Goal: Communication & Community: Answer question/provide support

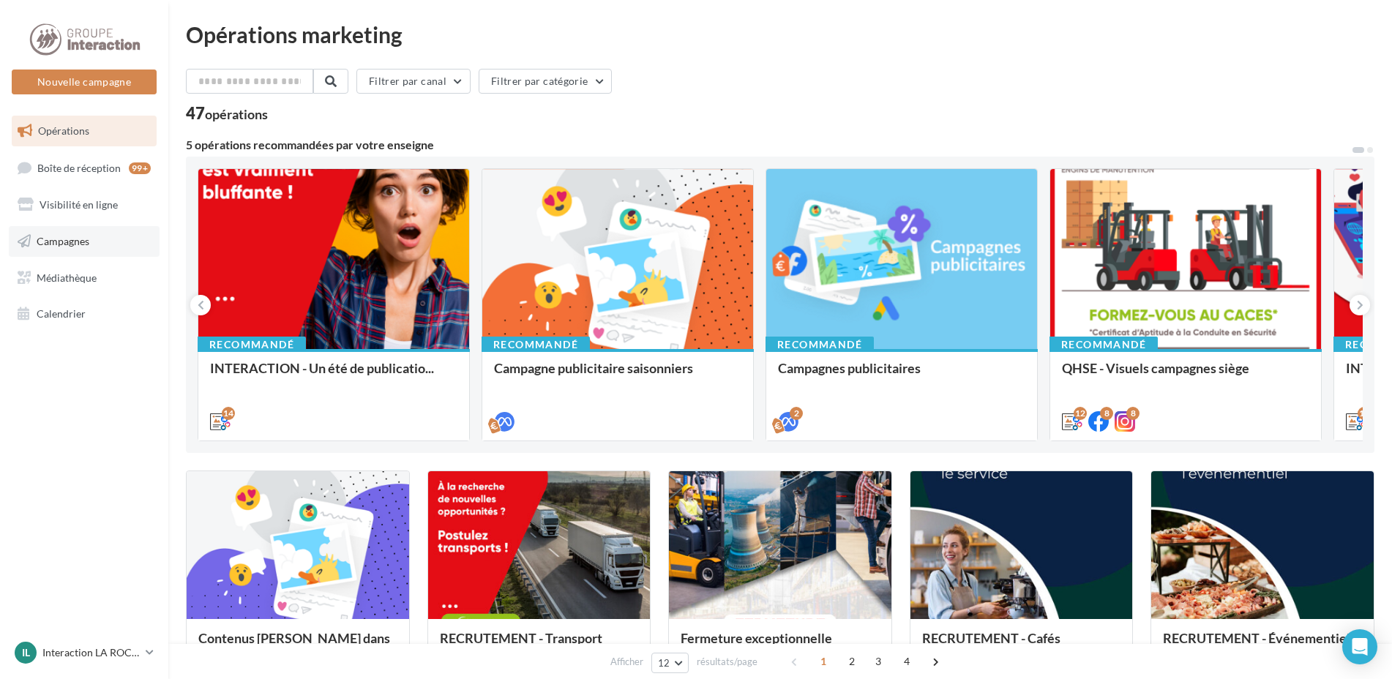
click at [86, 244] on span "Campagnes" at bounding box center [63, 241] width 53 height 12
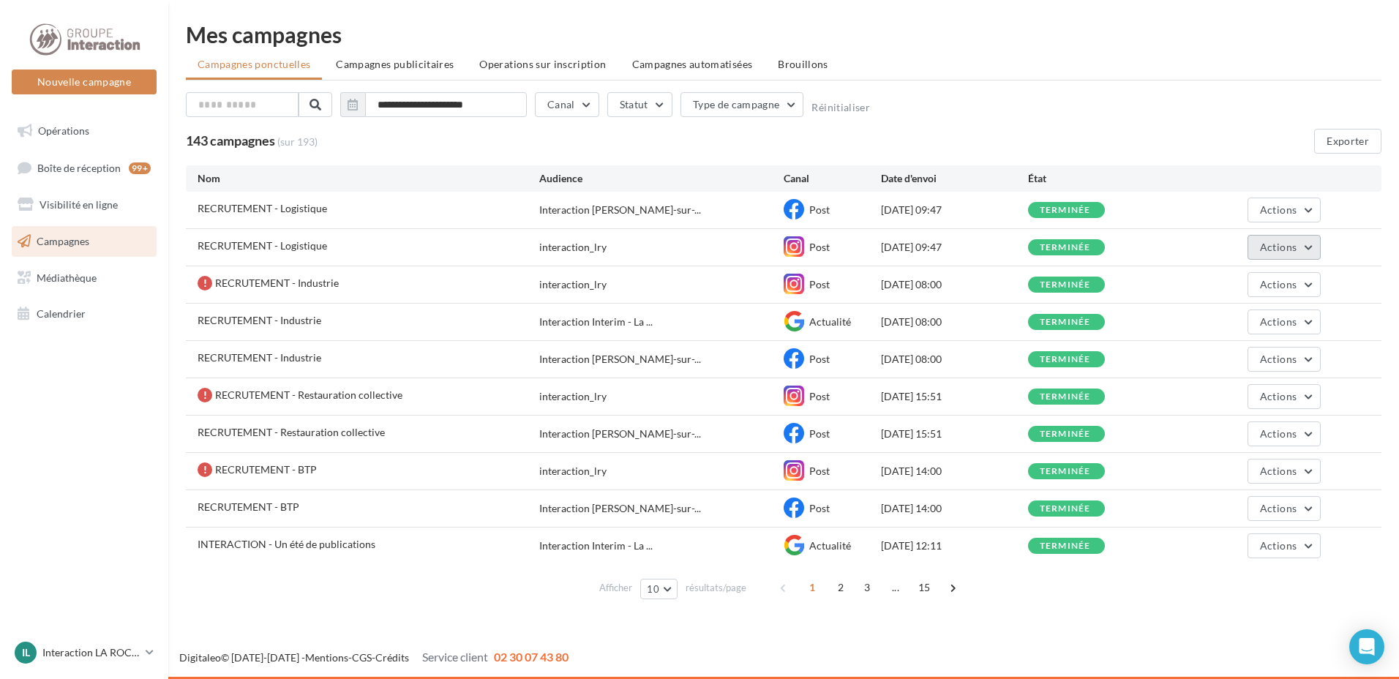
click at [1305, 247] on button "Actions" at bounding box center [1284, 247] width 73 height 25
click at [243, 250] on span "RECRUTEMENT - Logistique" at bounding box center [263, 245] width 130 height 12
click at [241, 239] on span "RECRUTEMENT - Logistique" at bounding box center [263, 245] width 130 height 12
click at [251, 255] on div "RECRUTEMENT - Logistique" at bounding box center [369, 248] width 342 height 18
click at [289, 245] on span "RECRUTEMENT - Logistique" at bounding box center [263, 245] width 130 height 12
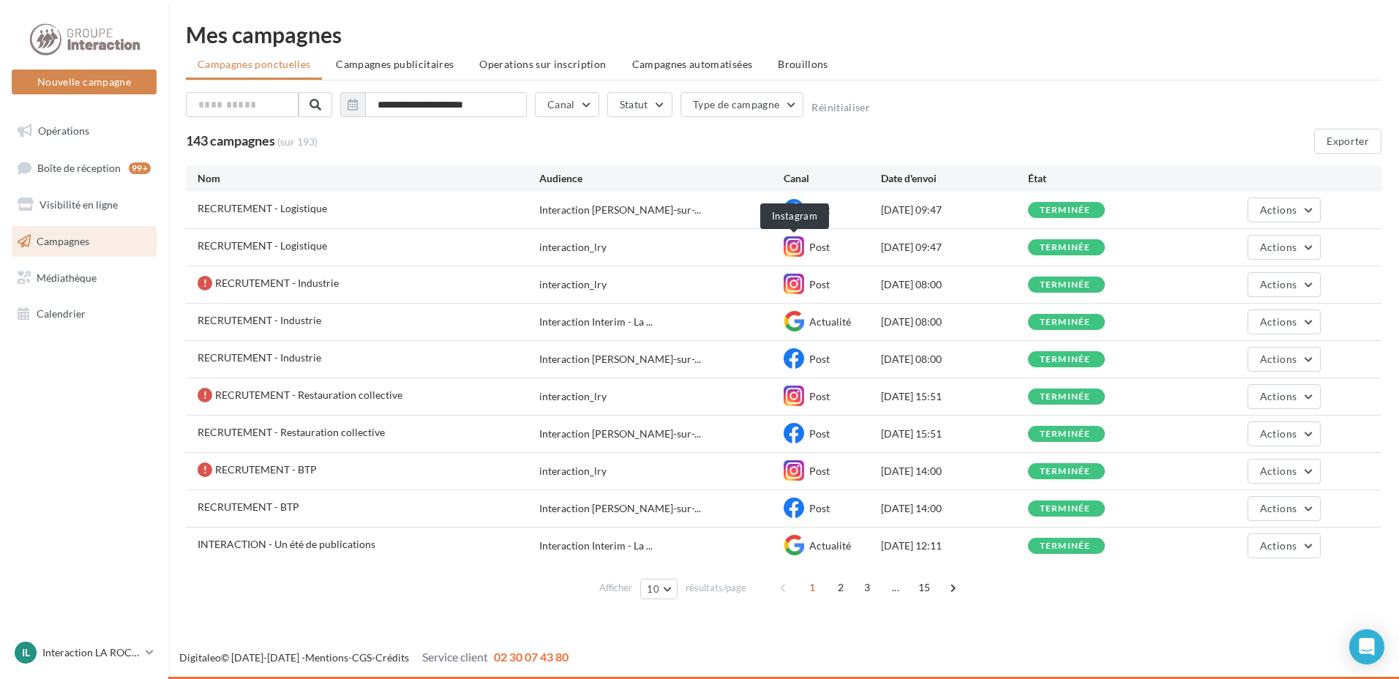
click at [799, 248] on icon at bounding box center [794, 246] width 20 height 20
click at [940, 249] on div "13/08/2025 09:47" at bounding box center [954, 247] width 146 height 15
drag, startPoint x: 376, startPoint y: 255, endPoint x: 359, endPoint y: 255, distance: 16.8
click at [375, 255] on div "RECRUTEMENT - Logistique" at bounding box center [369, 248] width 342 height 18
click at [233, 228] on div "RECRUTEMENT - Logistique Interaction La Roche-sur-... Post 13/08/2025 09:47 ter…" at bounding box center [784, 210] width 1196 height 37
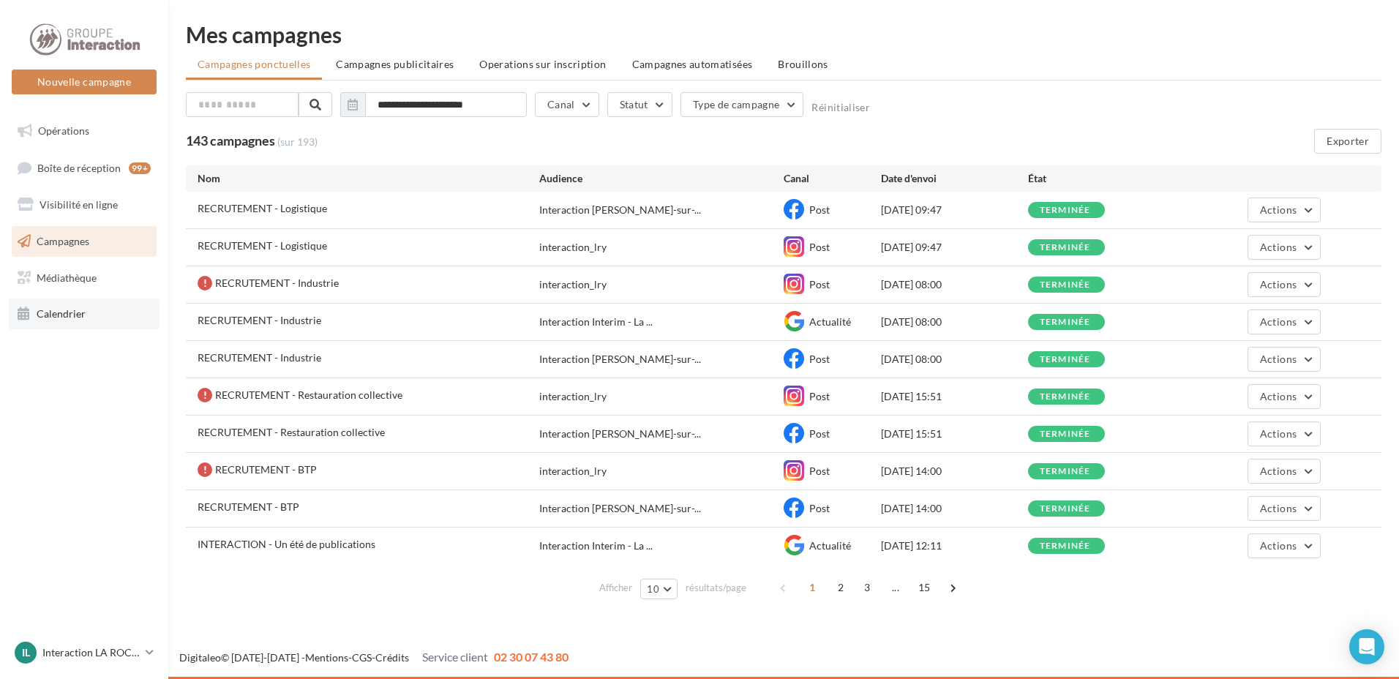
click at [103, 325] on link "Calendrier" at bounding box center [84, 314] width 151 height 31
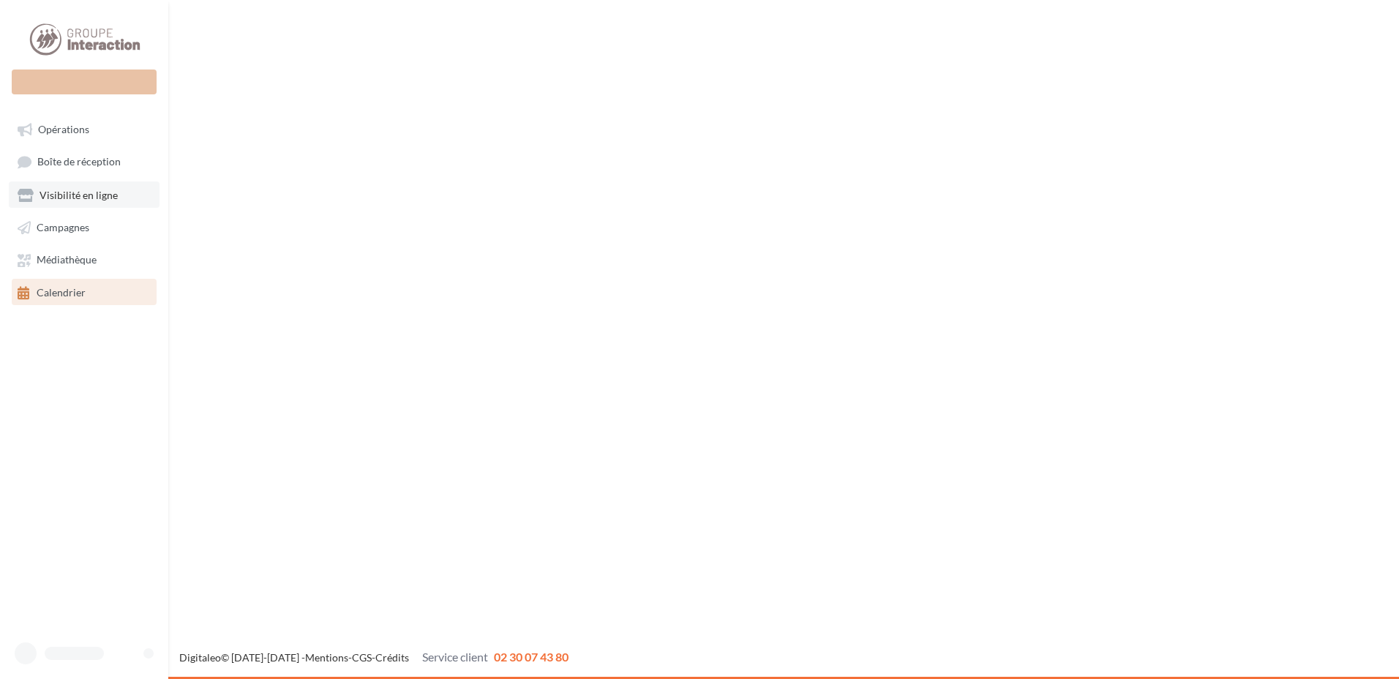
click at [58, 195] on span "Visibilité en ligne" at bounding box center [79, 195] width 78 height 12
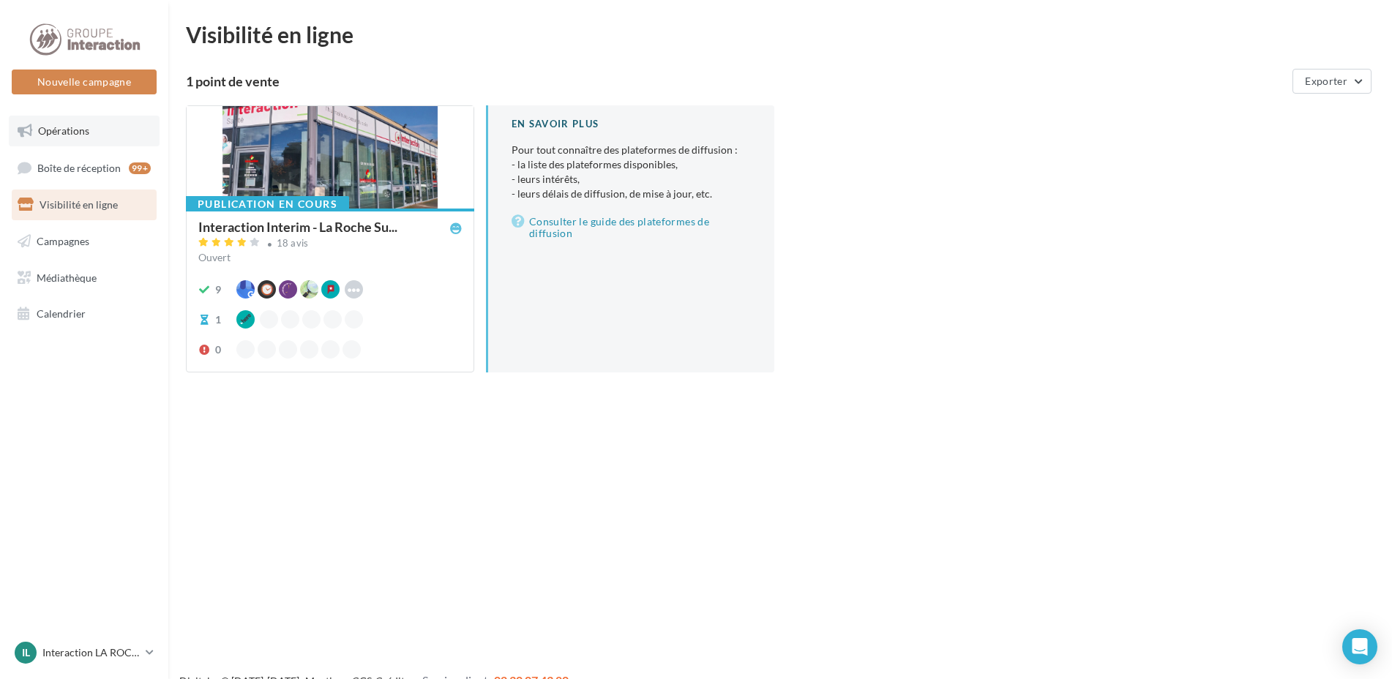
click at [50, 138] on link "Opérations" at bounding box center [84, 131] width 151 height 31
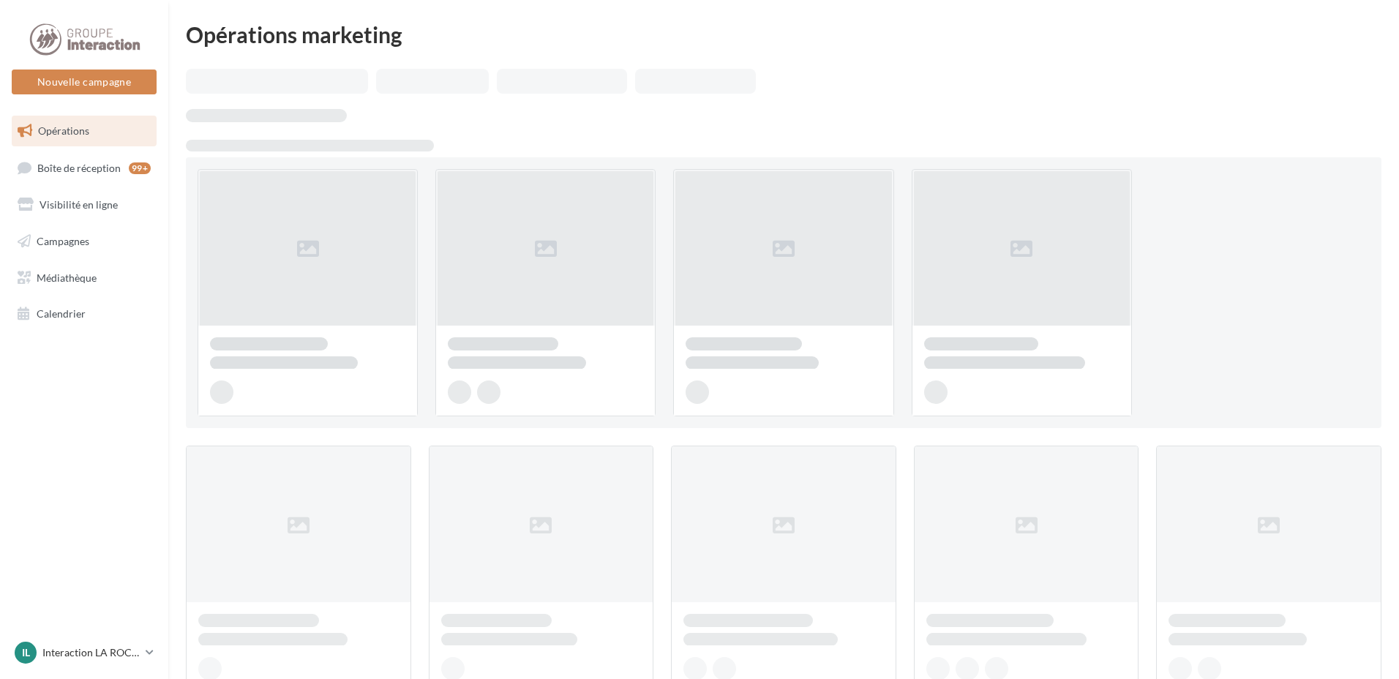
click at [92, 174] on link "Boîte de réception 99+" at bounding box center [84, 167] width 151 height 31
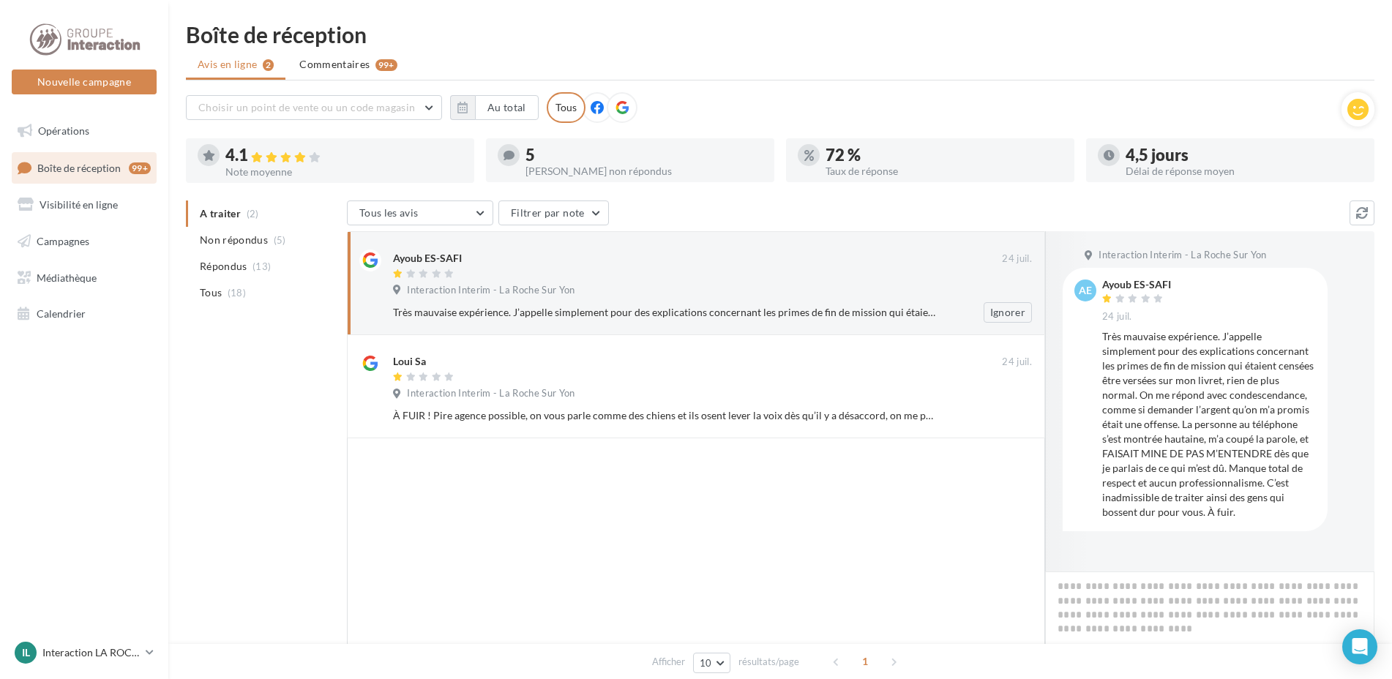
click at [787, 296] on div "Interaction Interim - La Roche Sur Yon" at bounding box center [712, 292] width 639 height 16
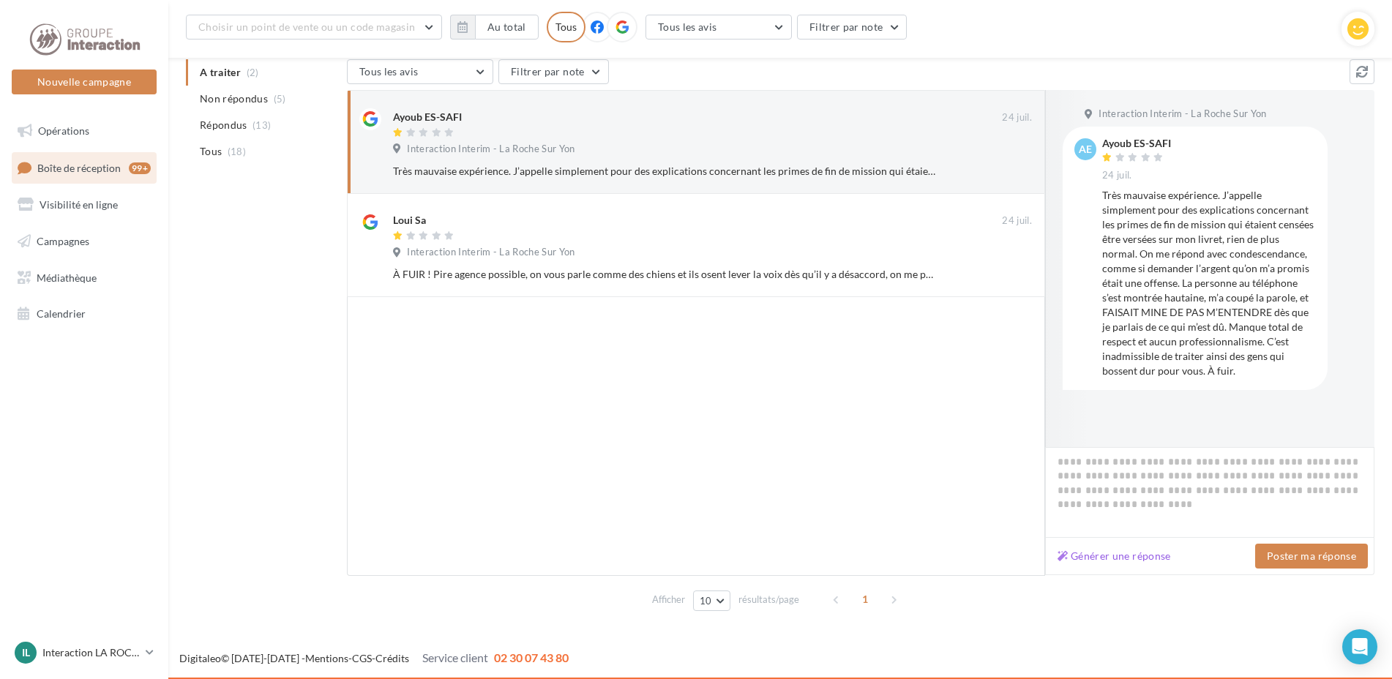
scroll to position [7, 0]
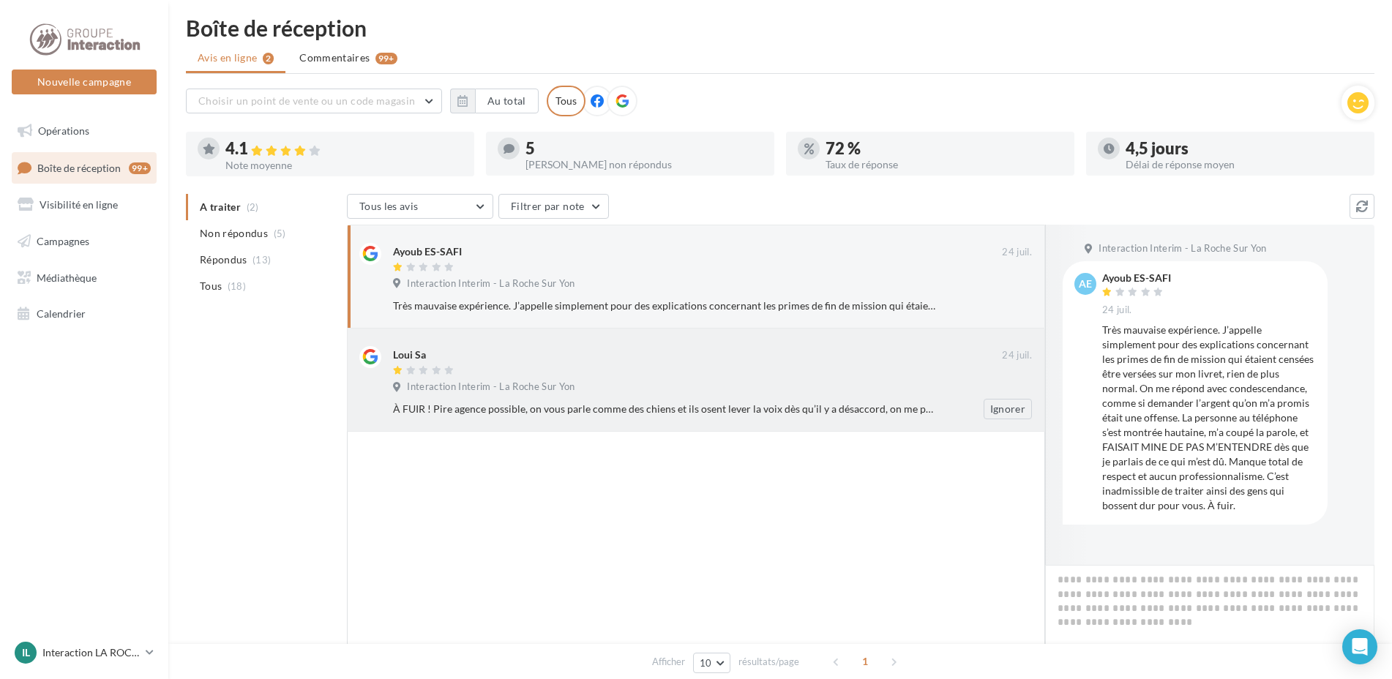
click at [701, 367] on div at bounding box center [697, 371] width 609 height 12
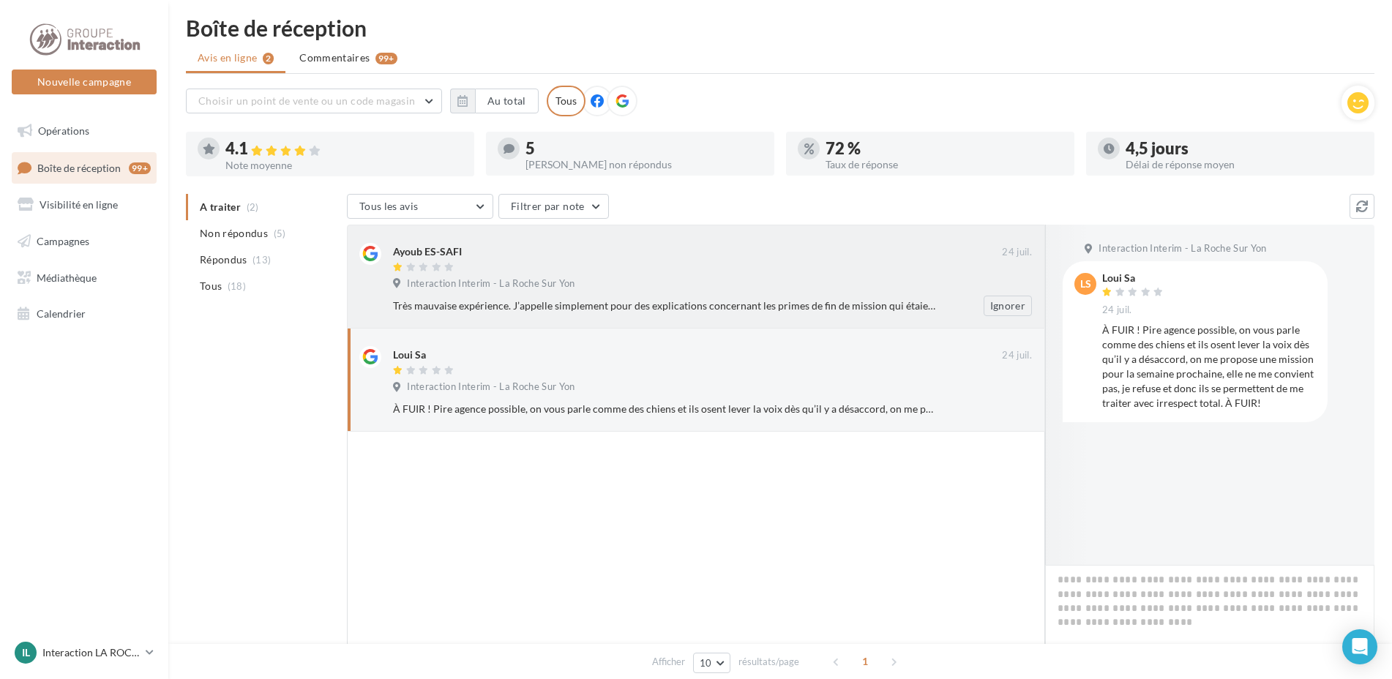
click at [661, 303] on div "Très mauvaise expérience. J’appelle simplement pour des explications concernant…" at bounding box center [665, 306] width 544 height 15
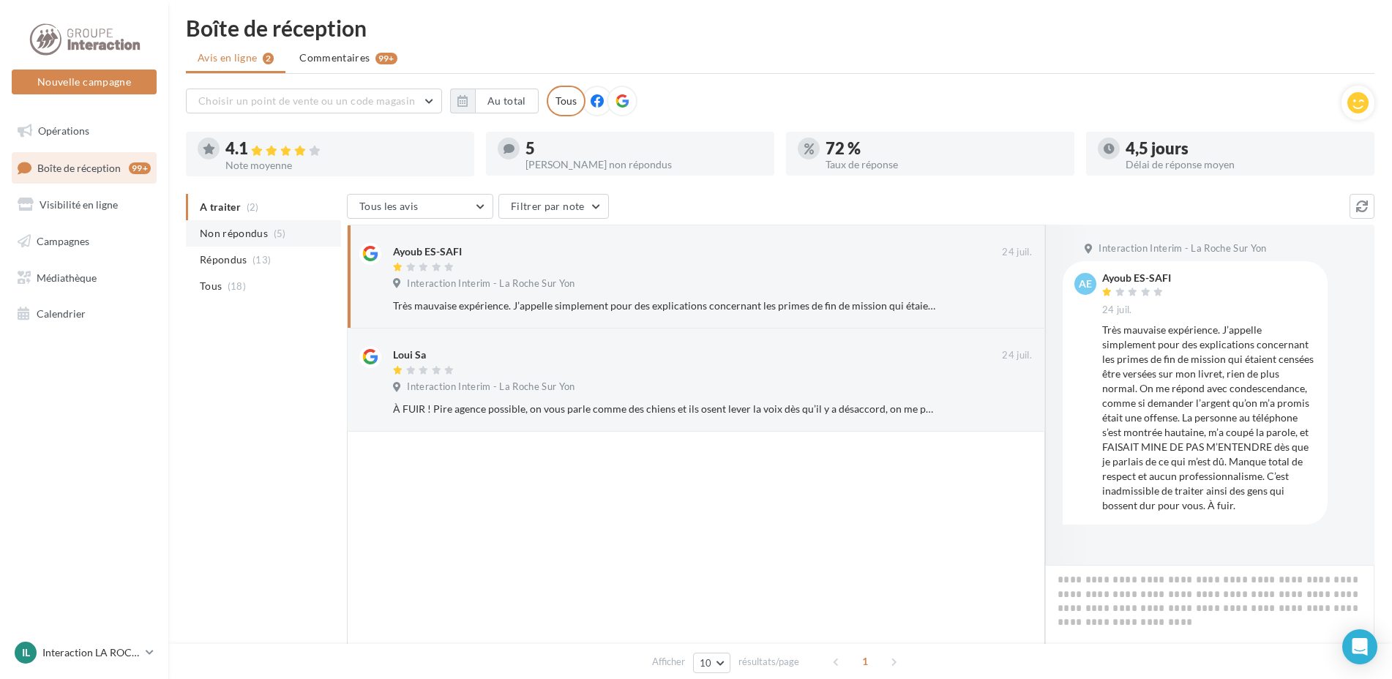
click at [249, 242] on li "Non répondus (5)" at bounding box center [263, 233] width 155 height 26
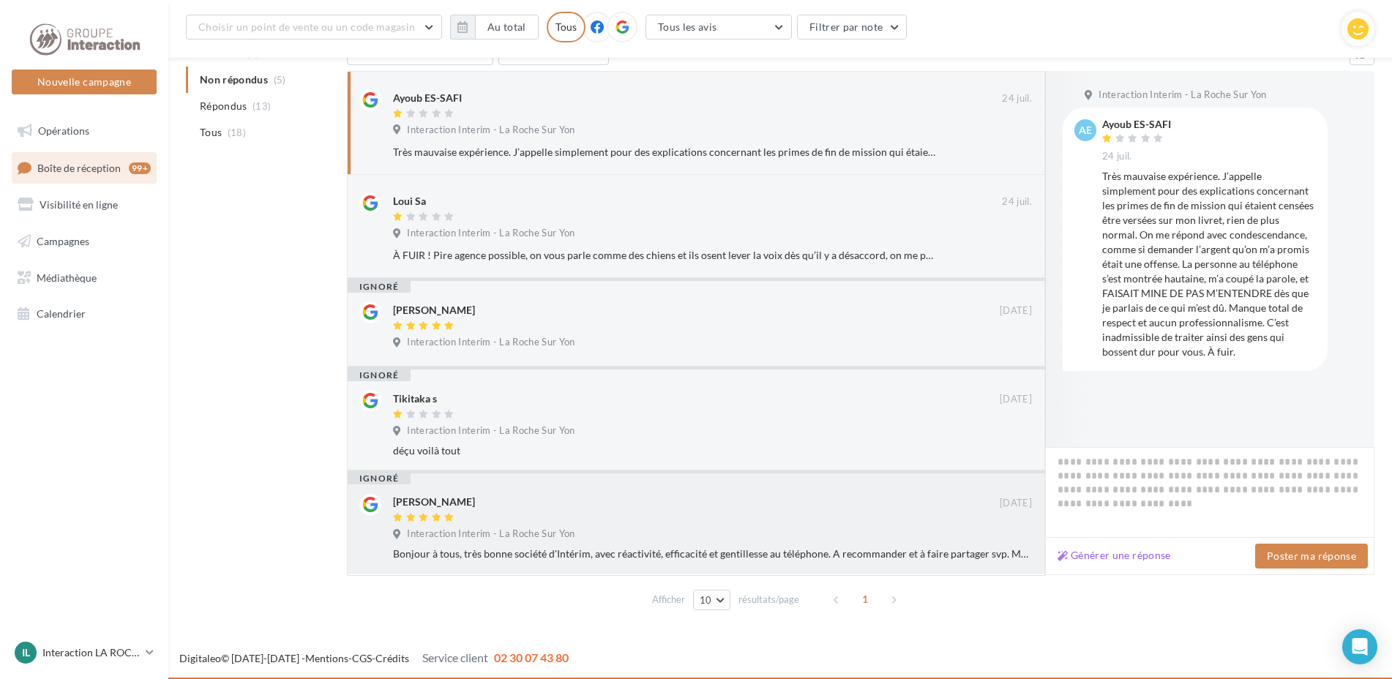
scroll to position [173, 0]
click at [817, 533] on div "Interaction Interim - La Roche Sur Yon" at bounding box center [712, 535] width 639 height 16
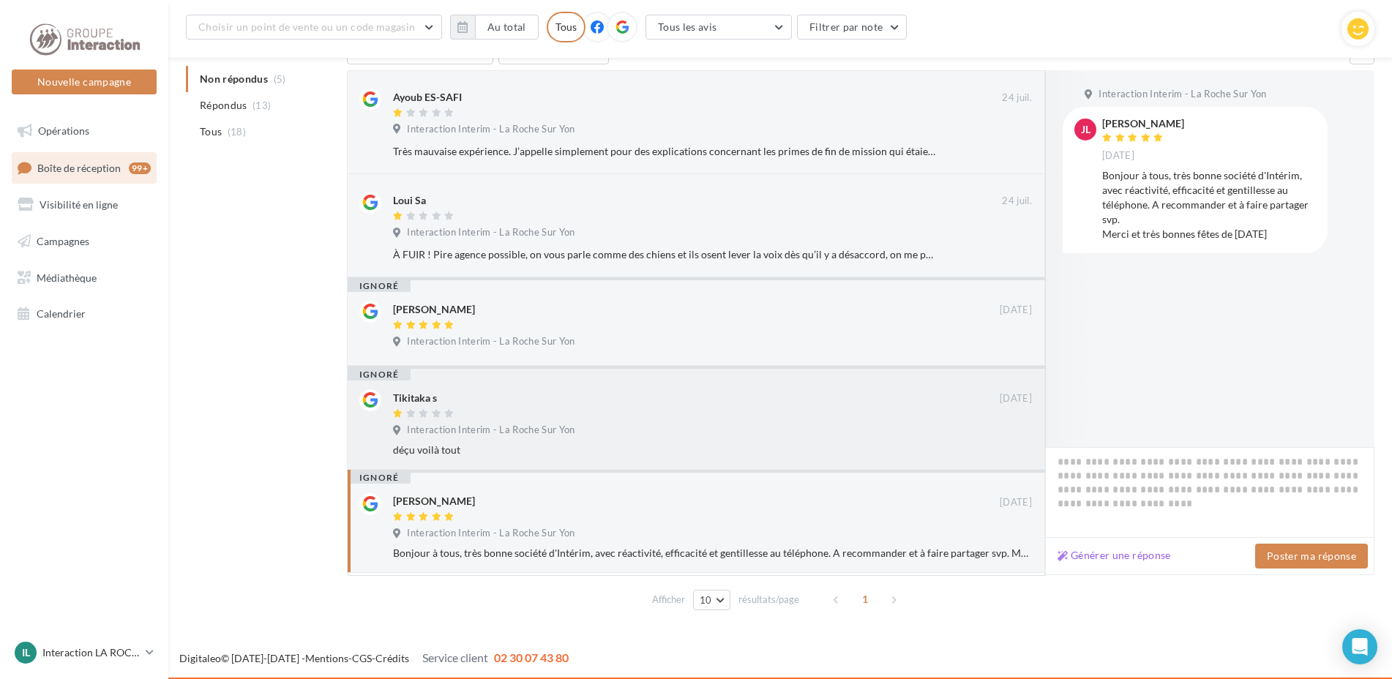
click at [651, 452] on div "déçu voilà tout" at bounding box center [712, 450] width 639 height 15
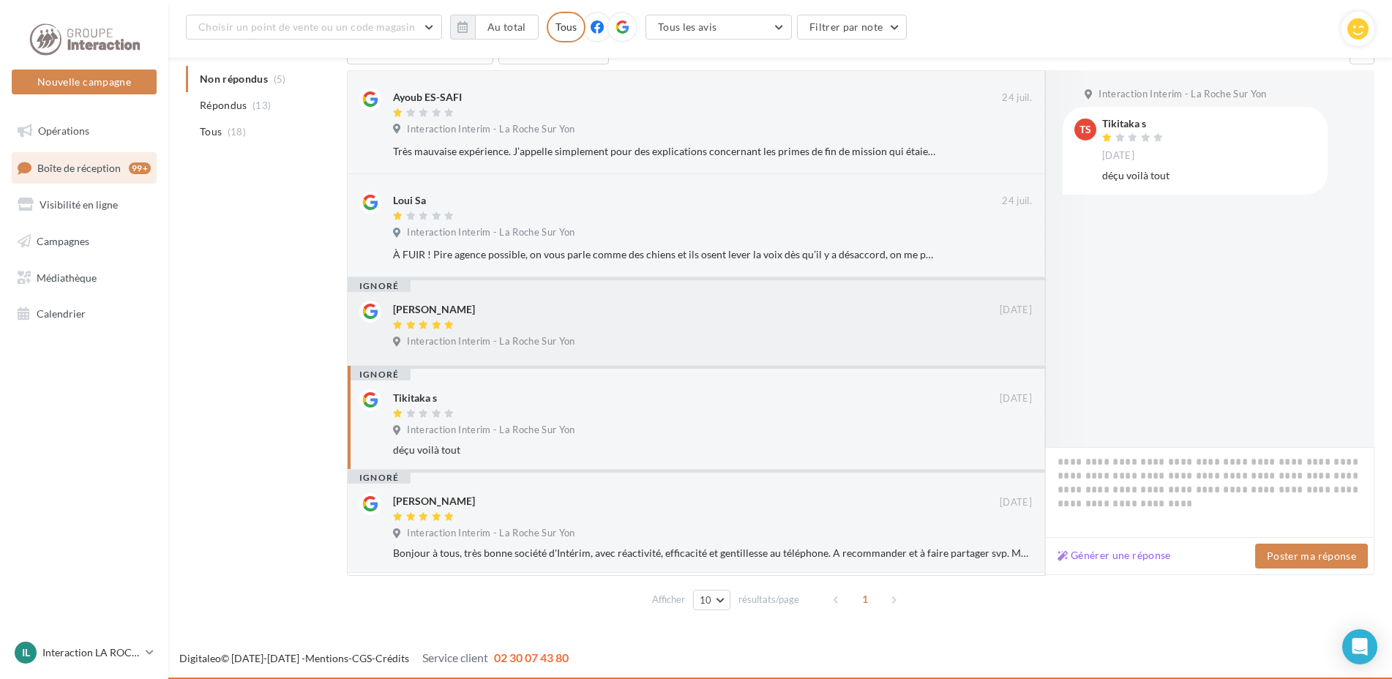
click at [632, 355] on div "ignoré Dumitra Cirlig 23/05/2021 Interaction Interim - La Roche Sur Yon" at bounding box center [696, 321] width 698 height 89
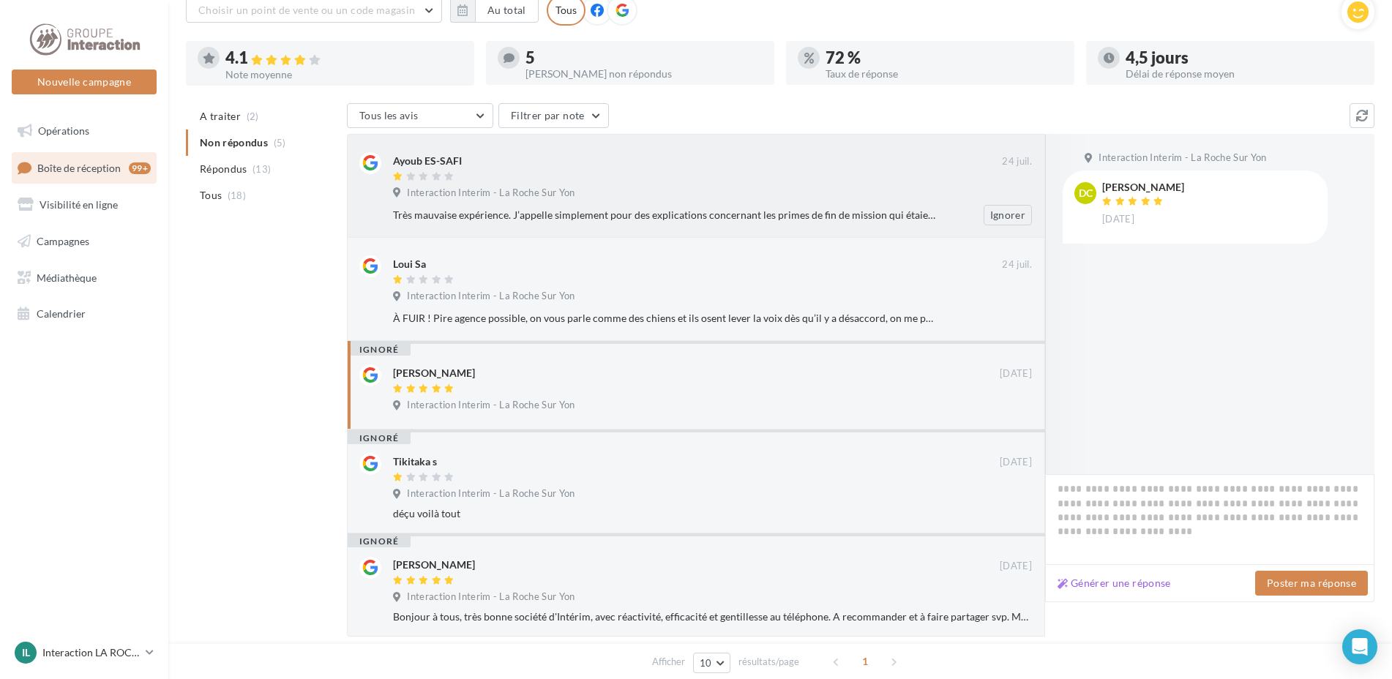
scroll to position [24, 0]
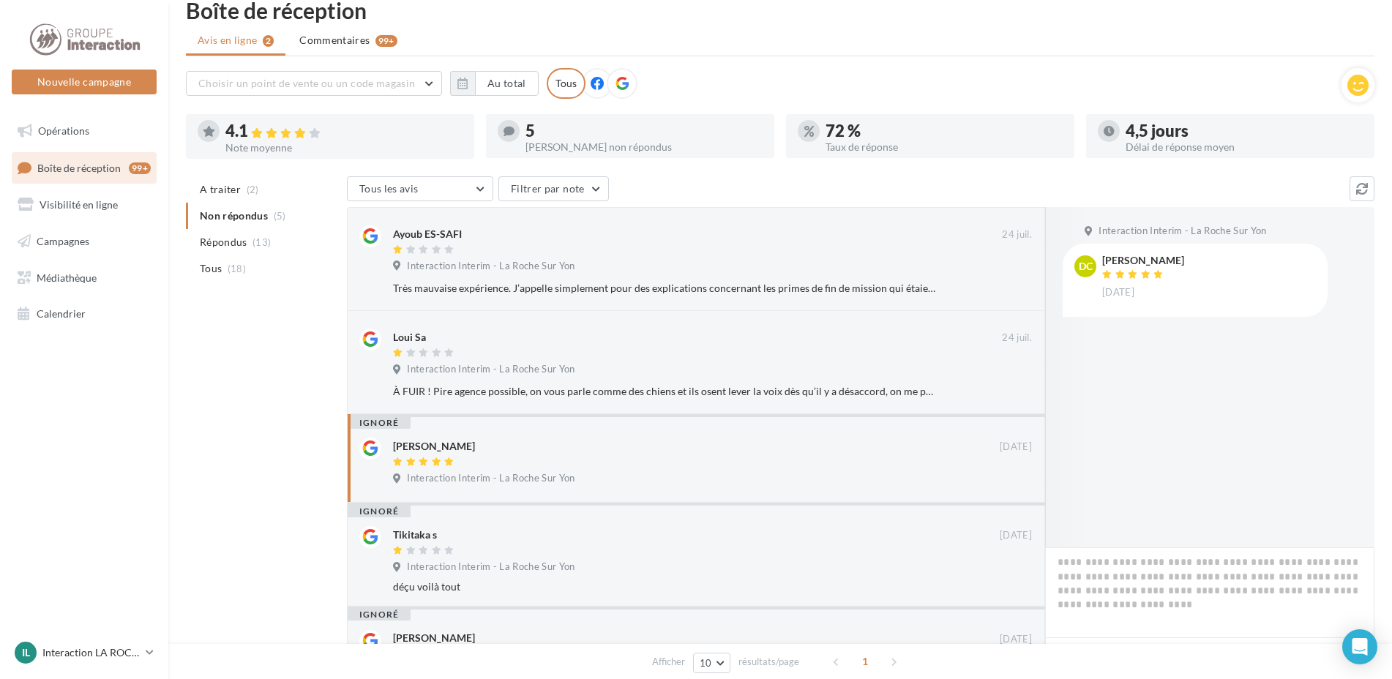
click at [374, 421] on div "ignoré" at bounding box center [379, 423] width 63 height 12
click at [492, 476] on span "Interaction Interim - La Roche Sur Yon" at bounding box center [491, 478] width 168 height 13
click at [713, 484] on div "Interaction Interim - La Roche Sur Yon" at bounding box center [712, 480] width 639 height 16
click at [517, 484] on span "Interaction Interim - La Roche Sur Yon" at bounding box center [491, 478] width 168 height 13
click at [531, 479] on span "Interaction Interim - La Roche Sur Yon" at bounding box center [491, 478] width 168 height 13
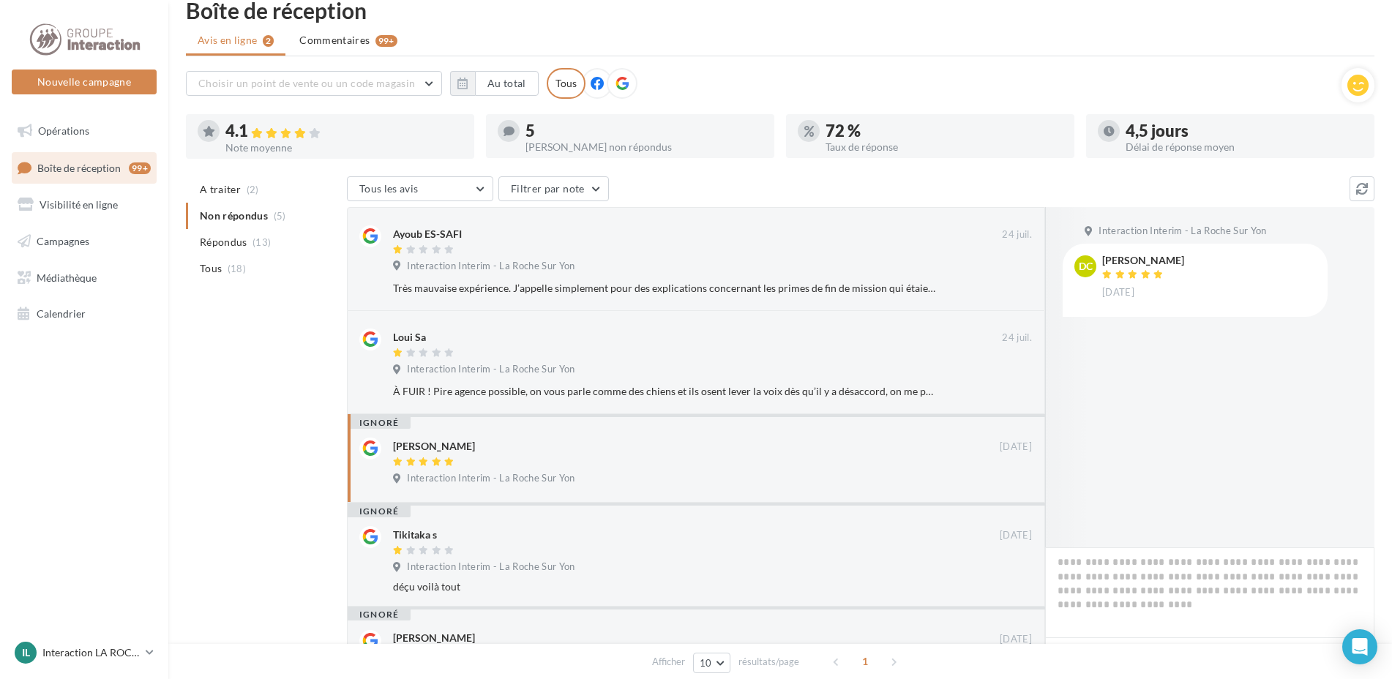
click at [1037, 454] on div "ignoré Dumitra Cirlig 23/05/2021 Interaction Interim - La Roche Sur Yon" at bounding box center [696, 458] width 698 height 89
click at [795, 467] on div at bounding box center [696, 463] width 607 height 12
click at [1013, 451] on span "23/05/2021" at bounding box center [1016, 447] width 32 height 13
click at [390, 424] on div "ignoré" at bounding box center [379, 423] width 63 height 12
click at [348, 444] on div at bounding box center [349, 458] width 3 height 88
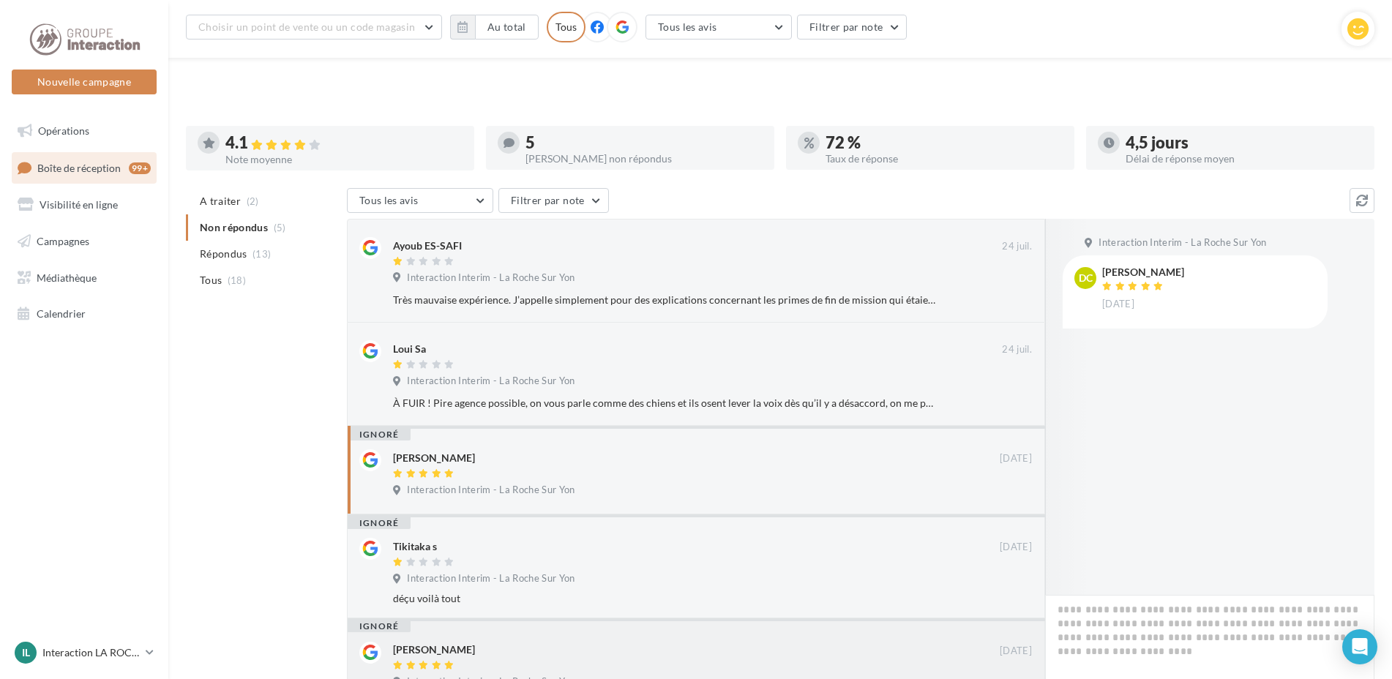
scroll to position [173, 0]
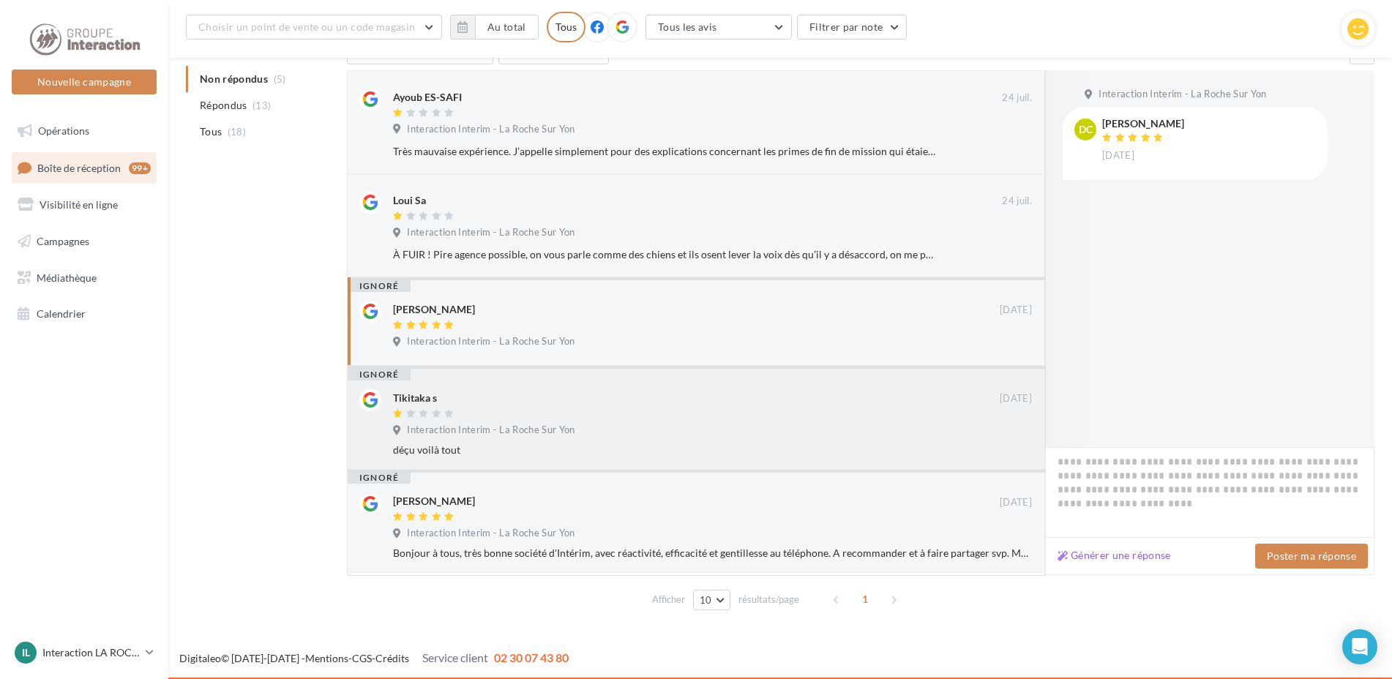
click at [358, 430] on div "ignoré Tikitaka s 04/12/2018 Interaction Interim - La Roche Sur Yon déçu voilà …" at bounding box center [696, 417] width 698 height 103
click at [455, 339] on span "Interaction Interim - La Roche Sur Yon" at bounding box center [491, 341] width 168 height 13
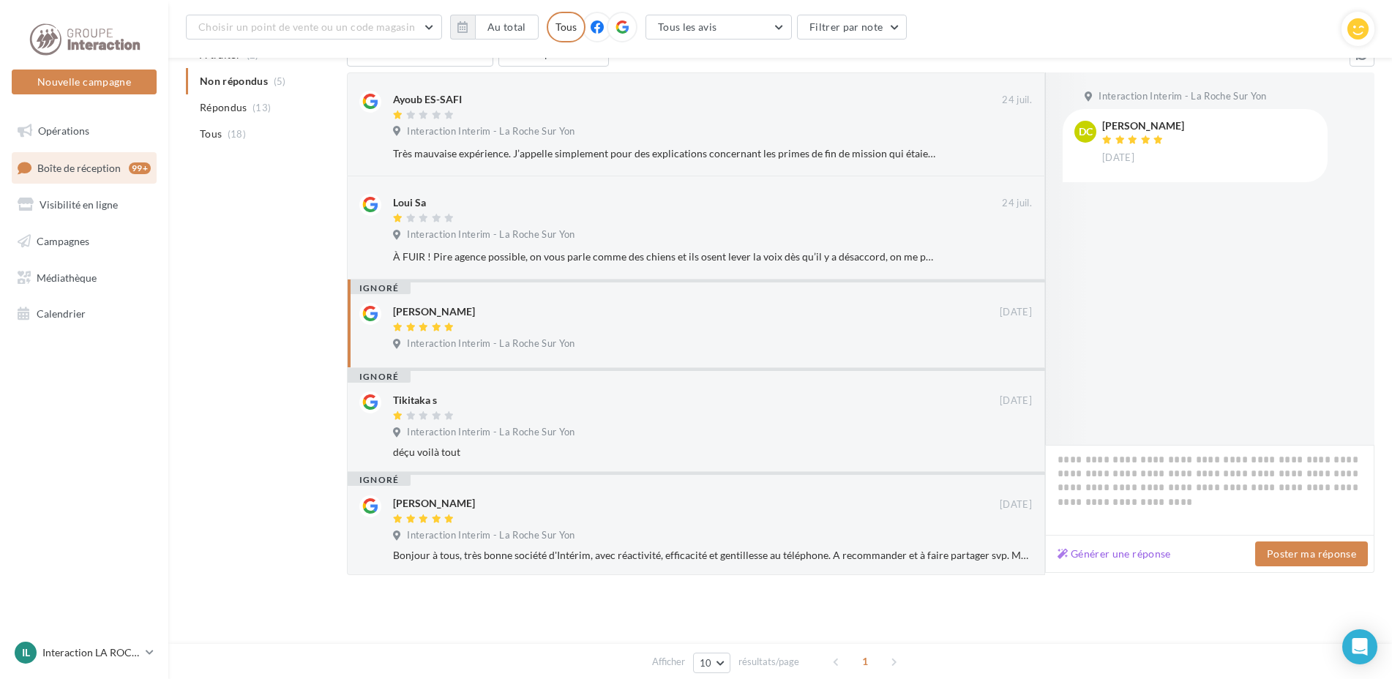
scroll to position [26, 0]
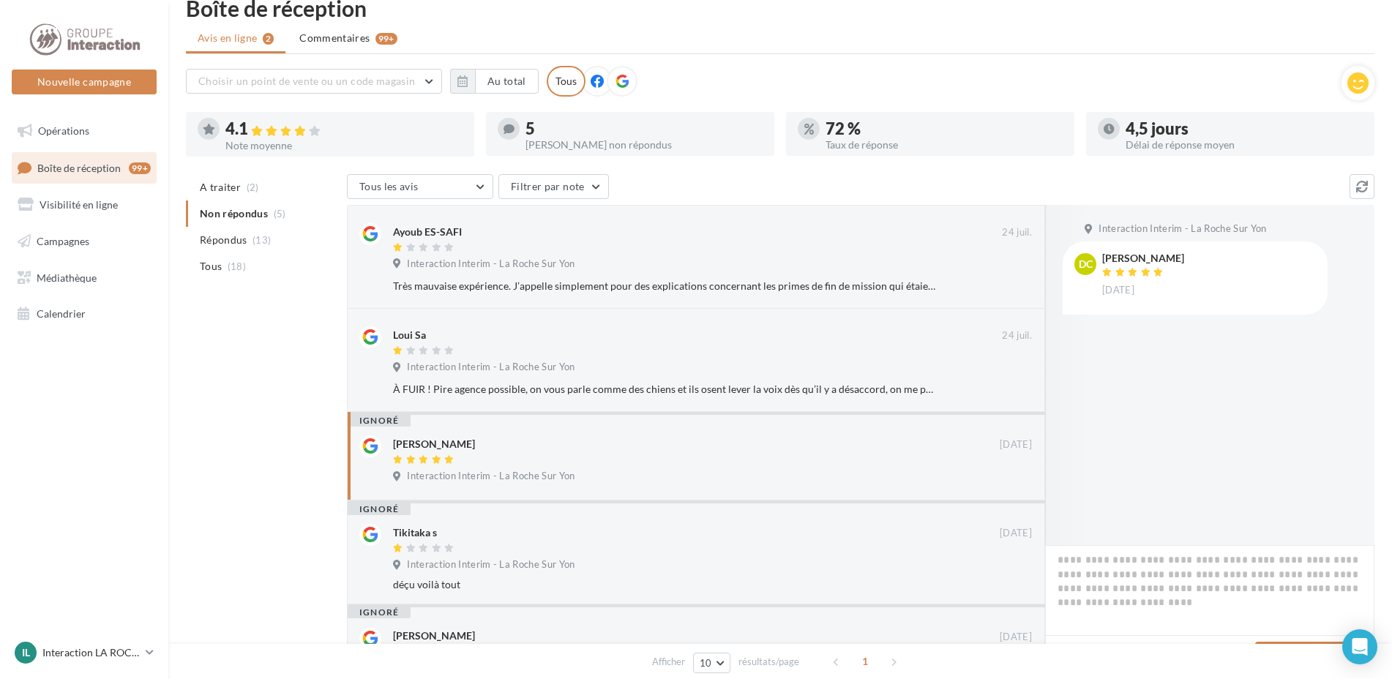
click at [1217, 293] on div "Dumitra Cirlig 23/05/2021" at bounding box center [1209, 274] width 214 height 43
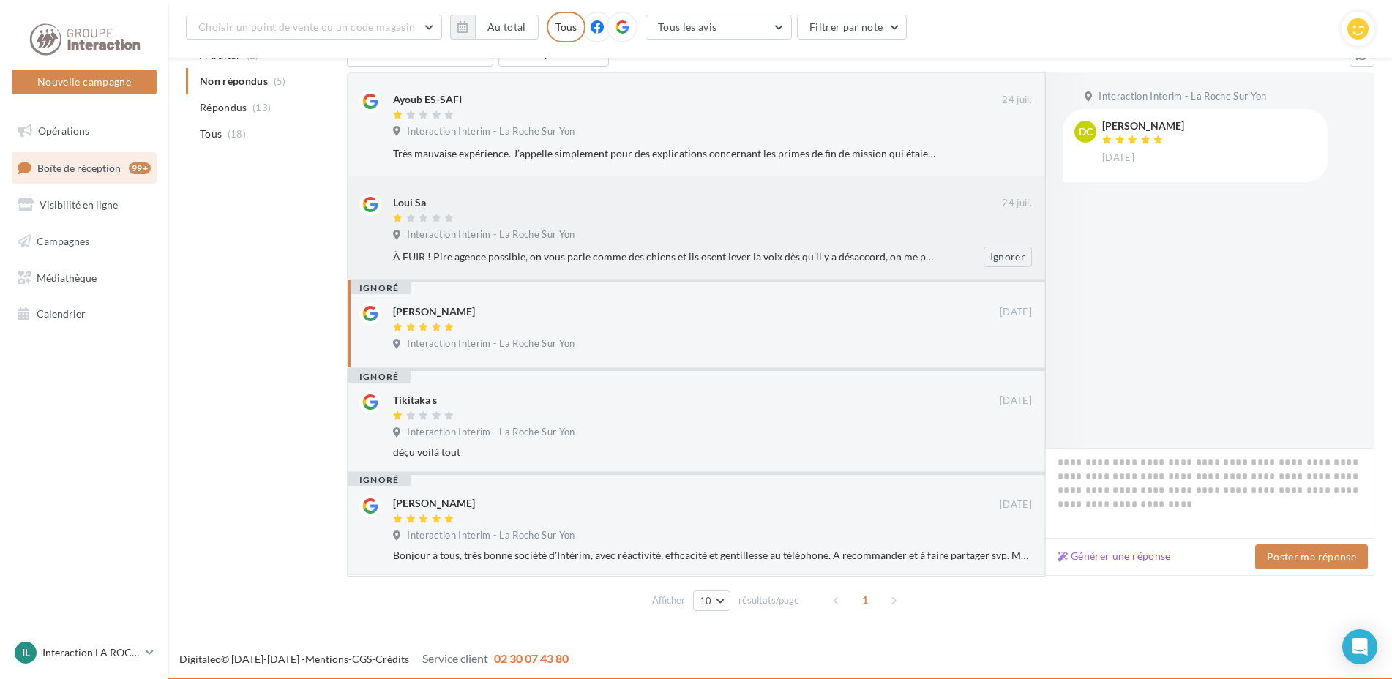
scroll to position [24, 0]
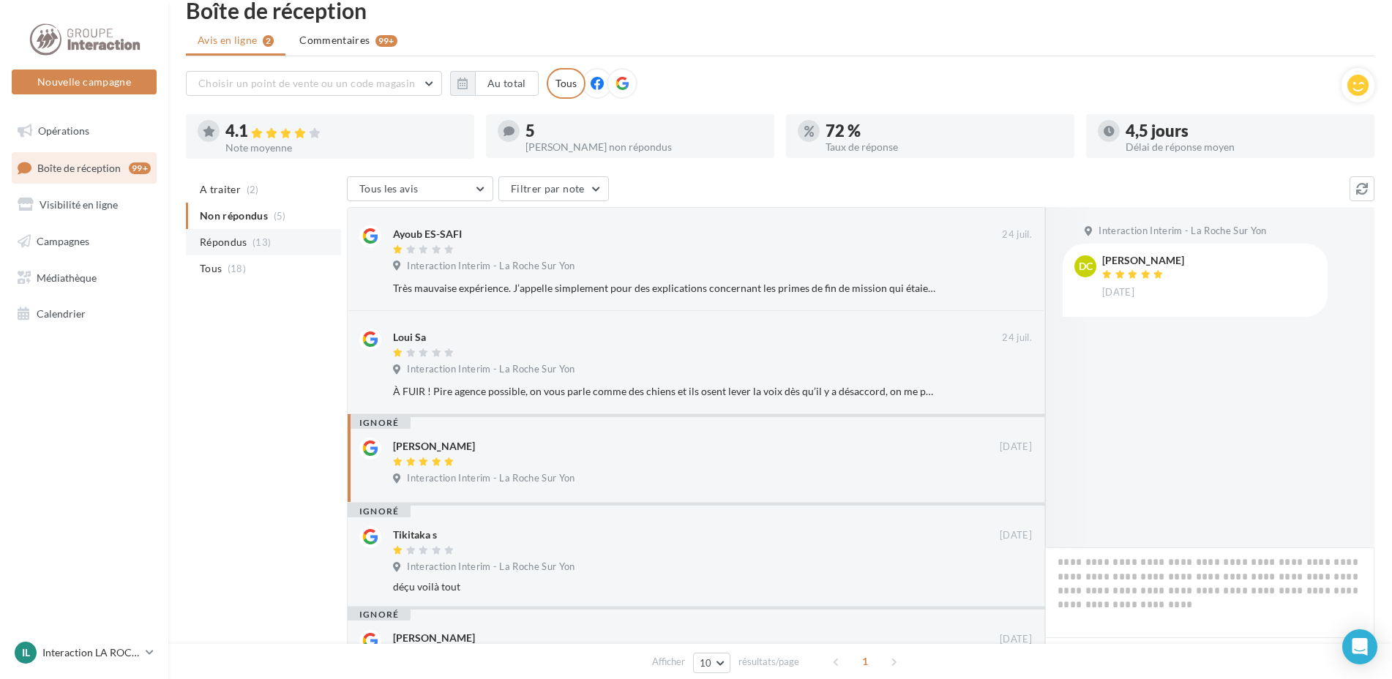
click at [270, 238] on li "Répondus (13)" at bounding box center [263, 242] width 155 height 26
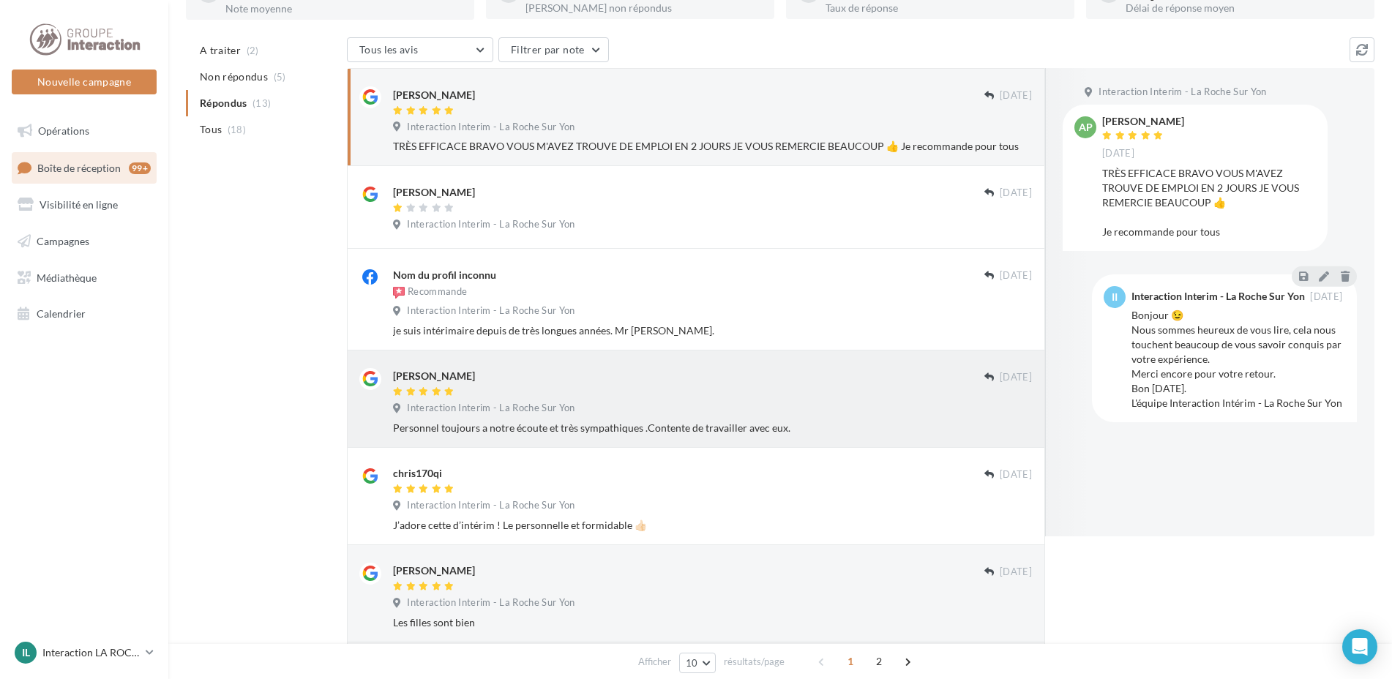
scroll to position [0, 0]
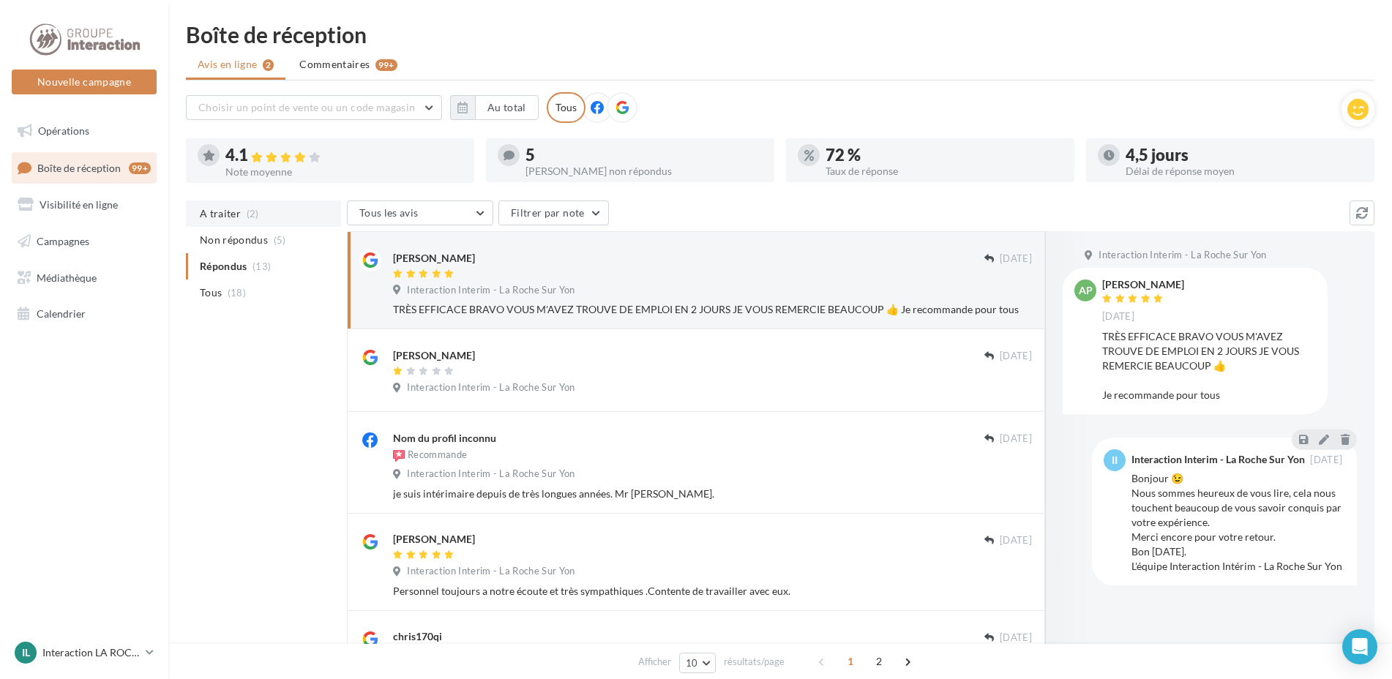
click at [247, 215] on span "(2)" at bounding box center [253, 214] width 12 height 12
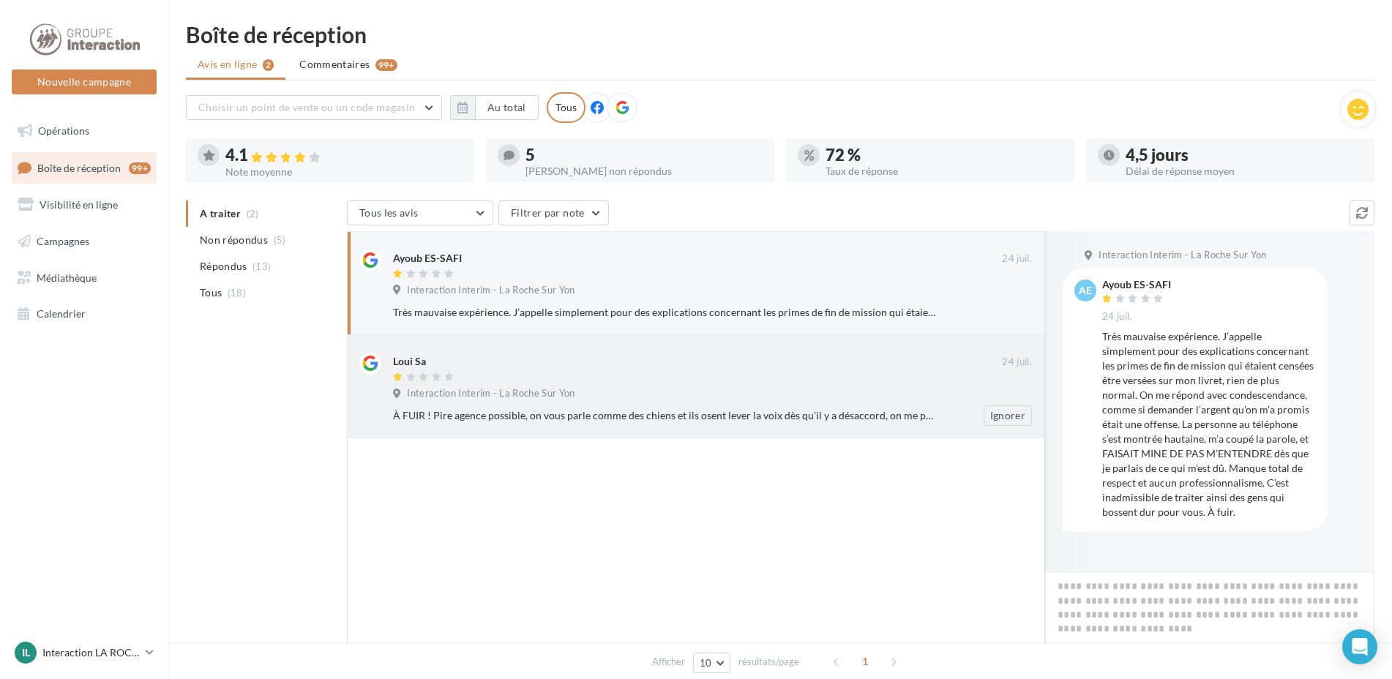
click at [530, 389] on span "Interaction Interim - La Roche Sur Yon" at bounding box center [491, 393] width 168 height 13
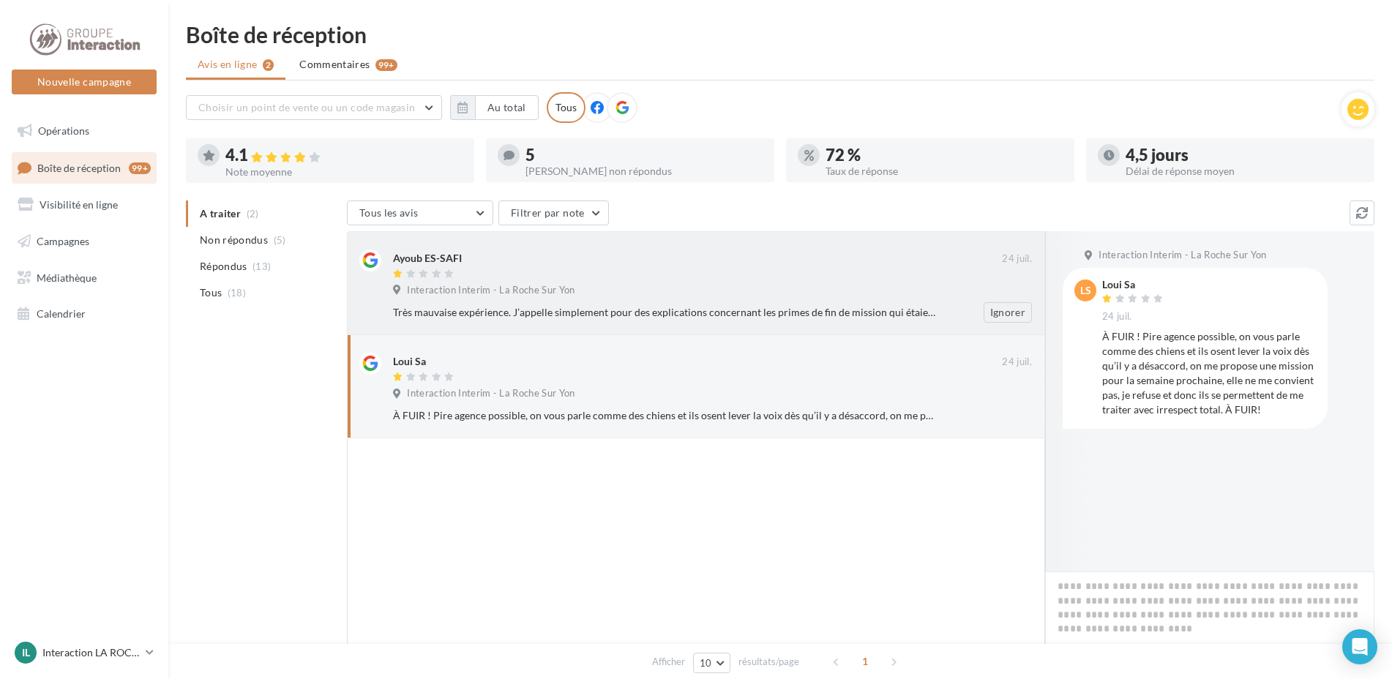
click at [646, 295] on div "Interaction Interim - La Roche Sur Yon" at bounding box center [712, 292] width 639 height 16
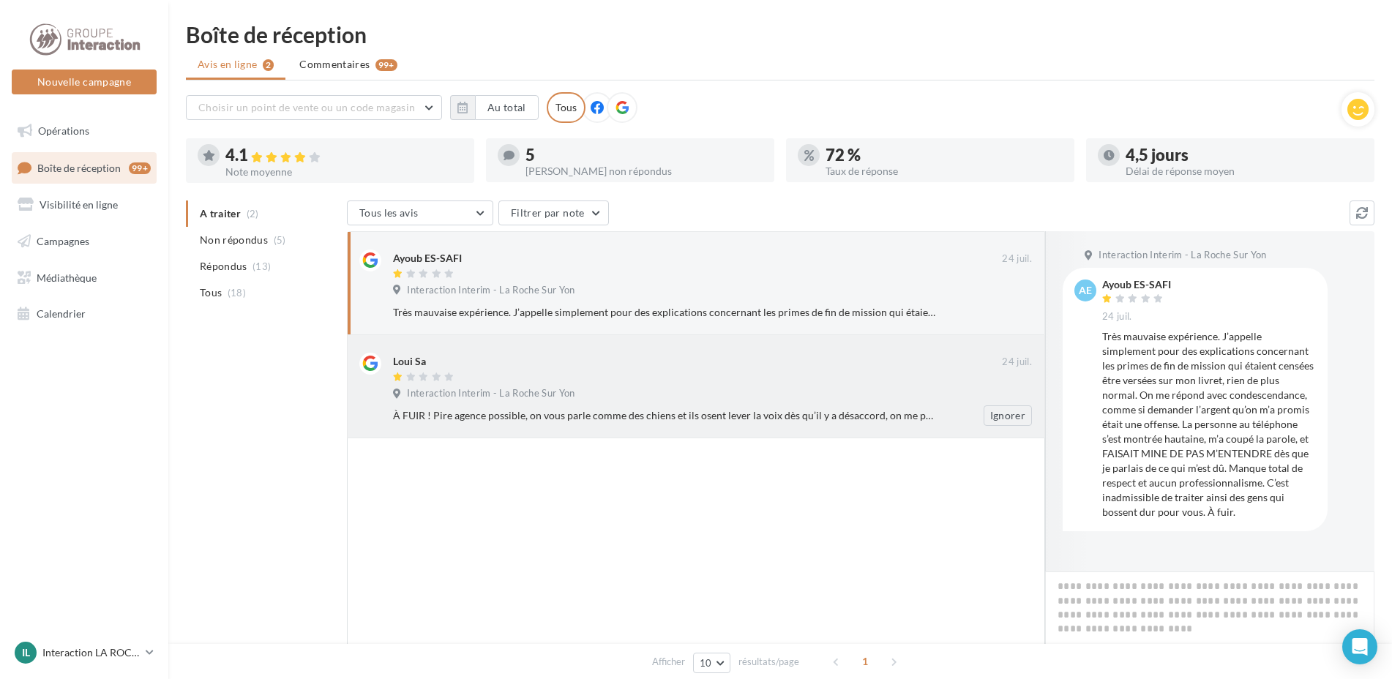
click at [730, 388] on div "Interaction Interim - La Roche Sur Yon" at bounding box center [712, 395] width 639 height 16
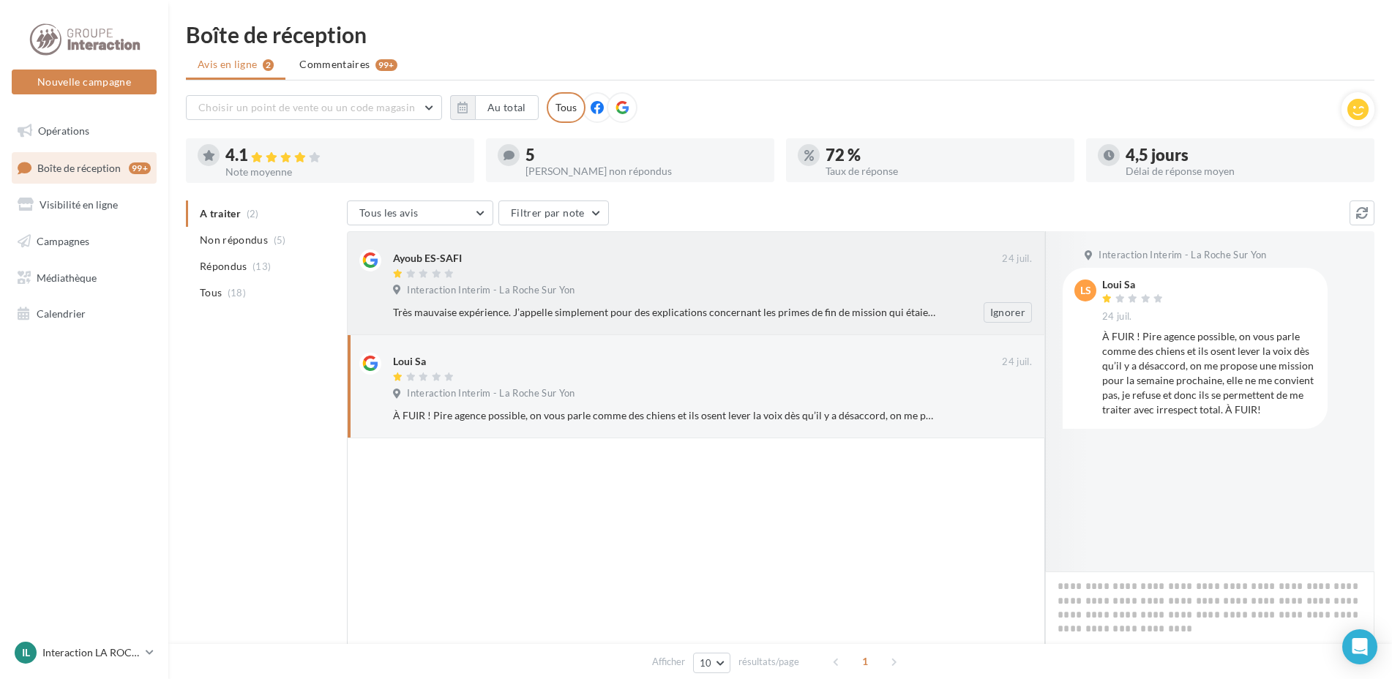
click at [712, 280] on div at bounding box center [697, 275] width 609 height 12
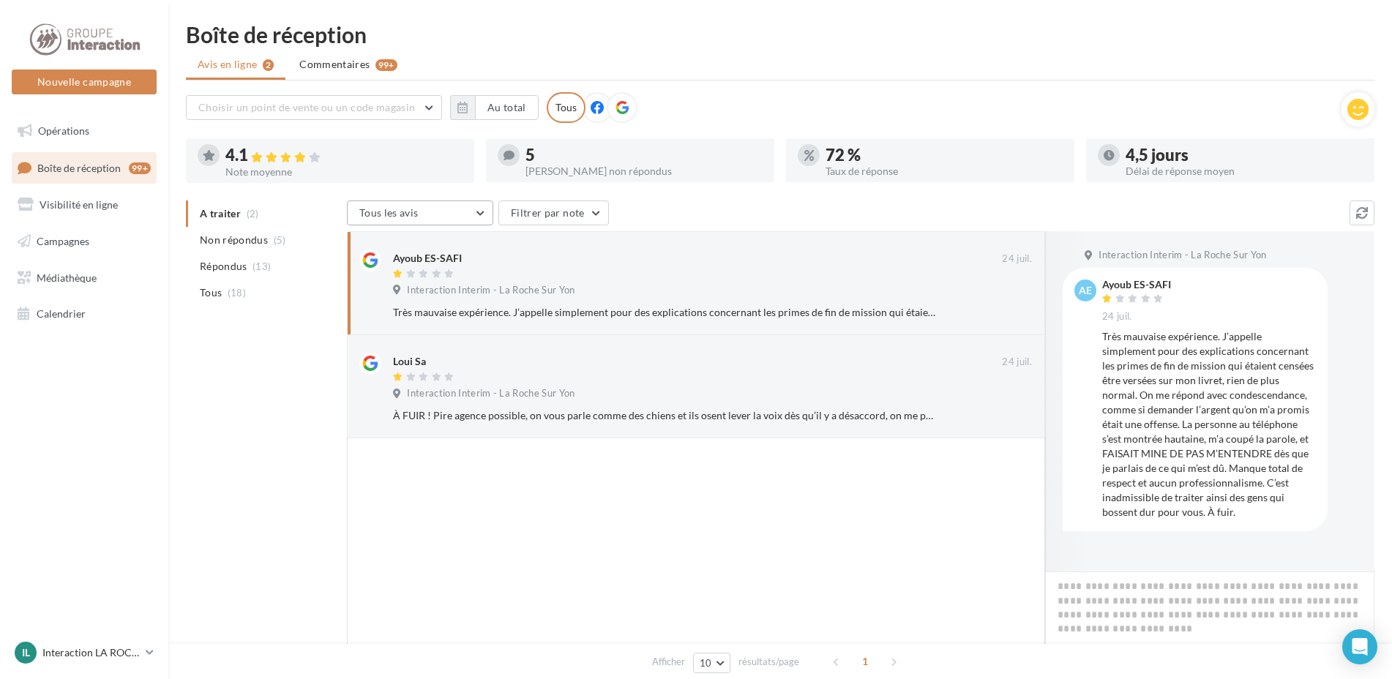
click at [451, 205] on button "Tous les avis" at bounding box center [420, 213] width 146 height 25
click at [435, 520] on div at bounding box center [696, 569] width 698 height 262
click at [206, 500] on div "A traiter (2) Non répondus (5) Répondus (13) Tous (18) Tous les avis Tous les a…" at bounding box center [780, 471] width 1188 height 541
click at [219, 298] on span "Tous" at bounding box center [211, 292] width 22 height 15
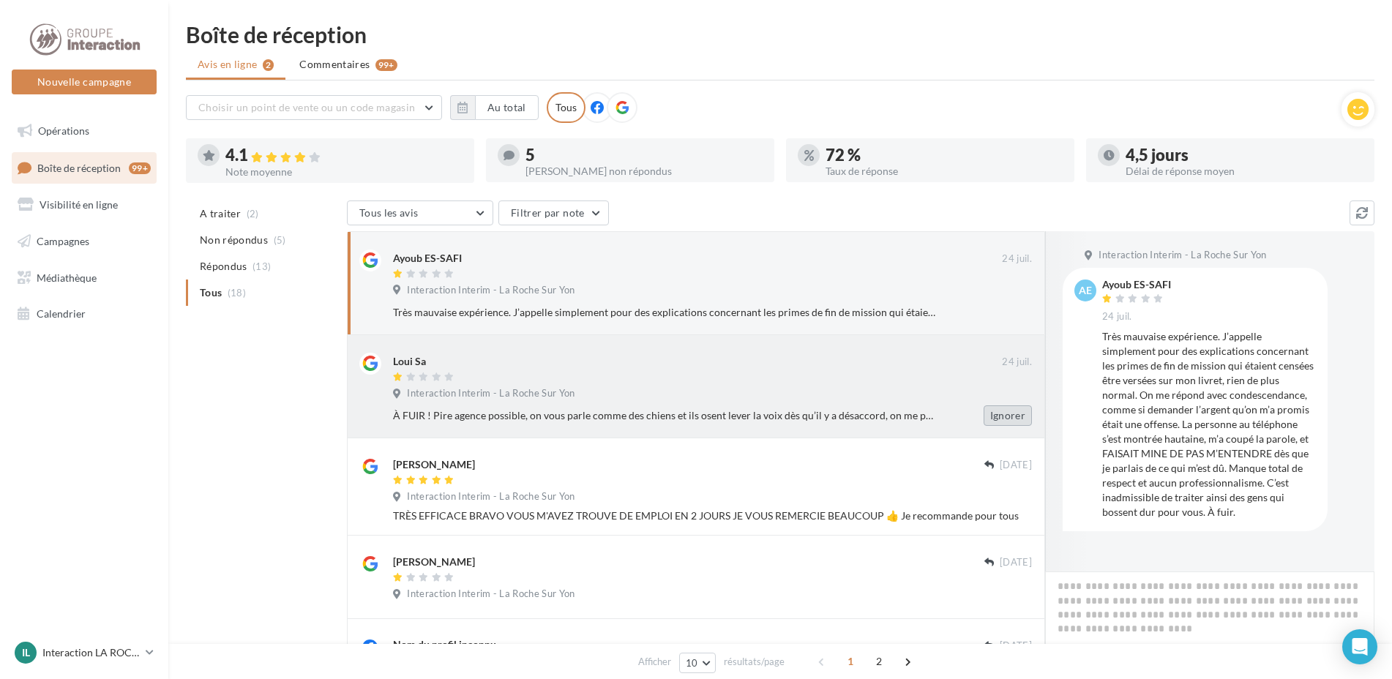
click at [1000, 415] on button "Ignorer" at bounding box center [1007, 415] width 48 height 20
click at [998, 315] on button "Ignorer" at bounding box center [1007, 312] width 48 height 20
